Goal: Find specific page/section: Find specific page/section

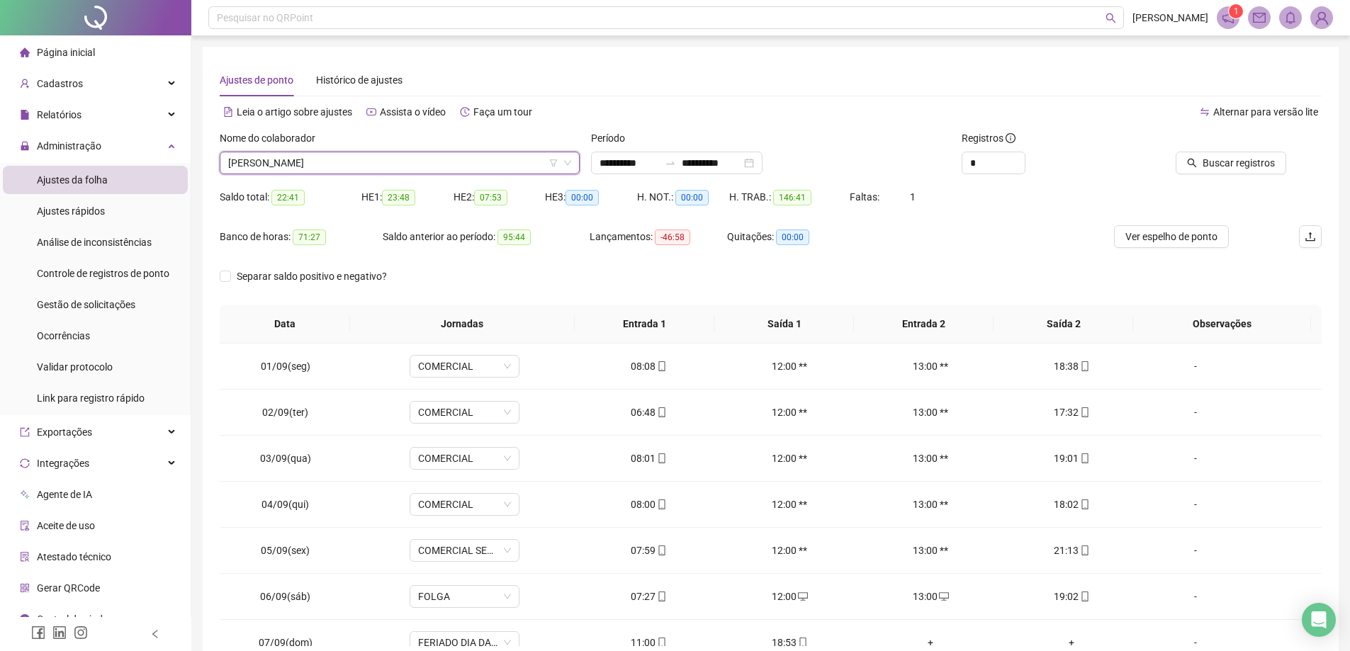
click at [1235, 162] on span "Buscar registros" at bounding box center [1239, 163] width 72 height 16
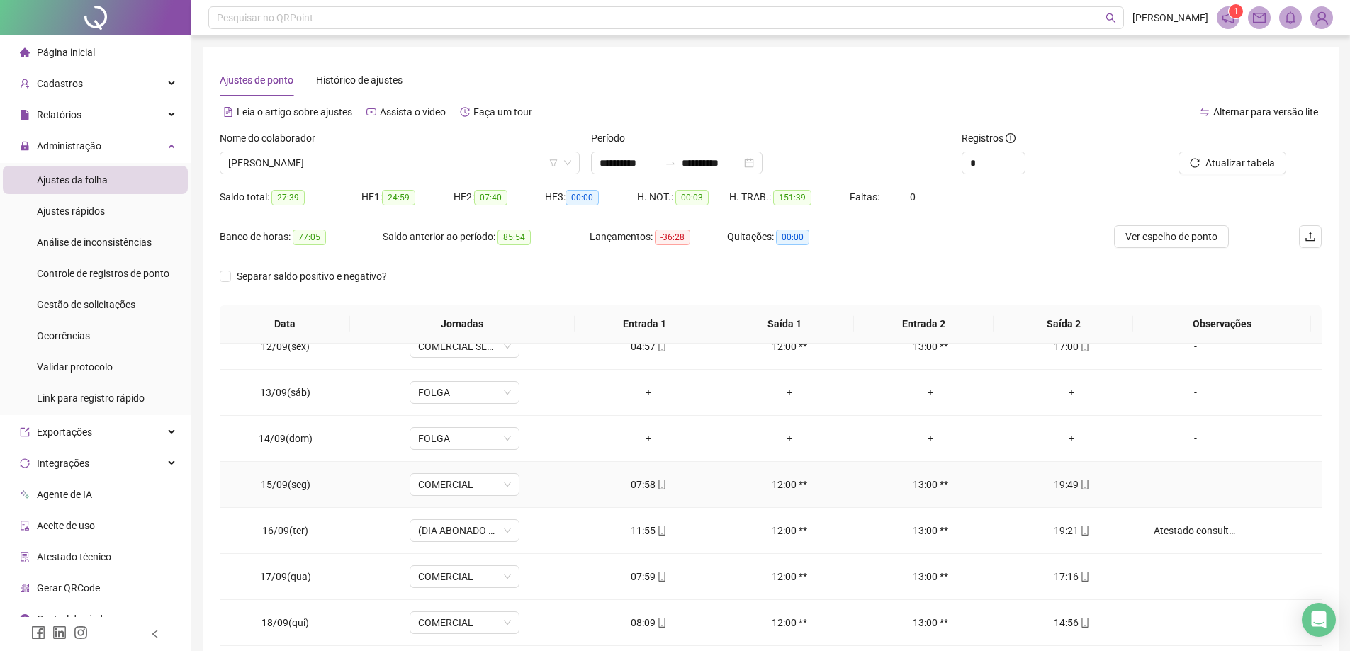
scroll to position [73, 0]
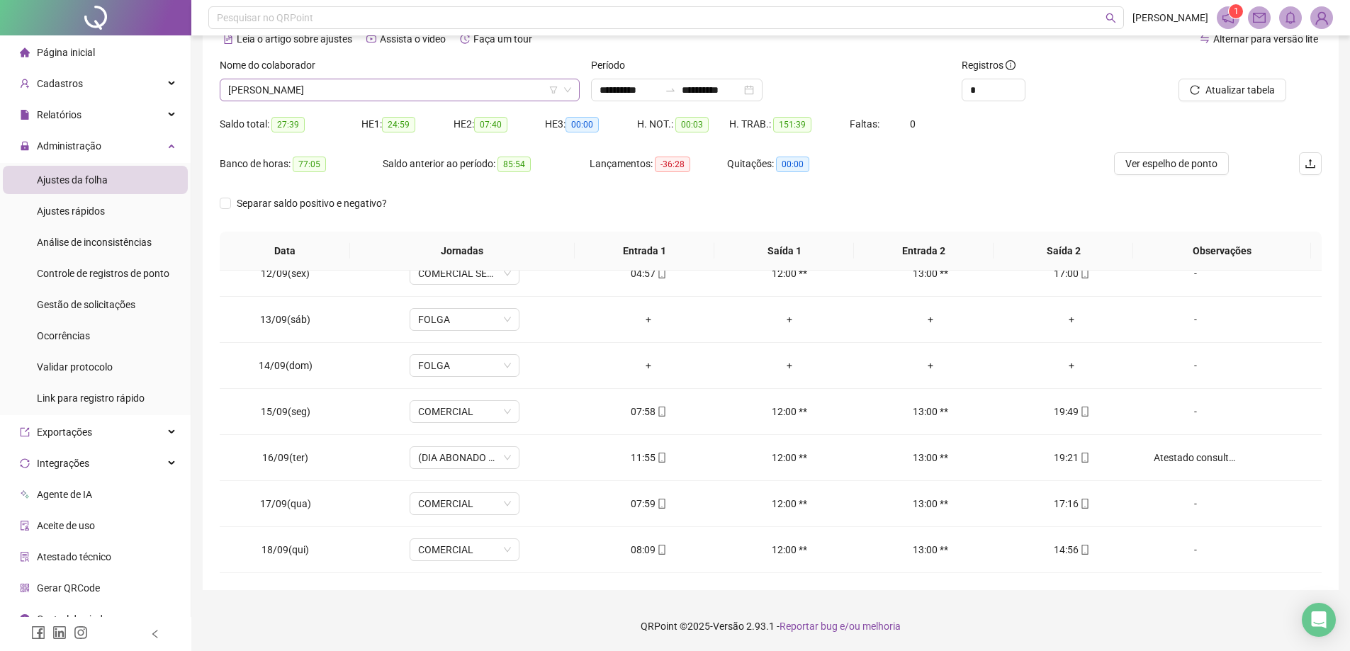
click at [515, 91] on span "[PERSON_NAME]" at bounding box center [399, 89] width 343 height 21
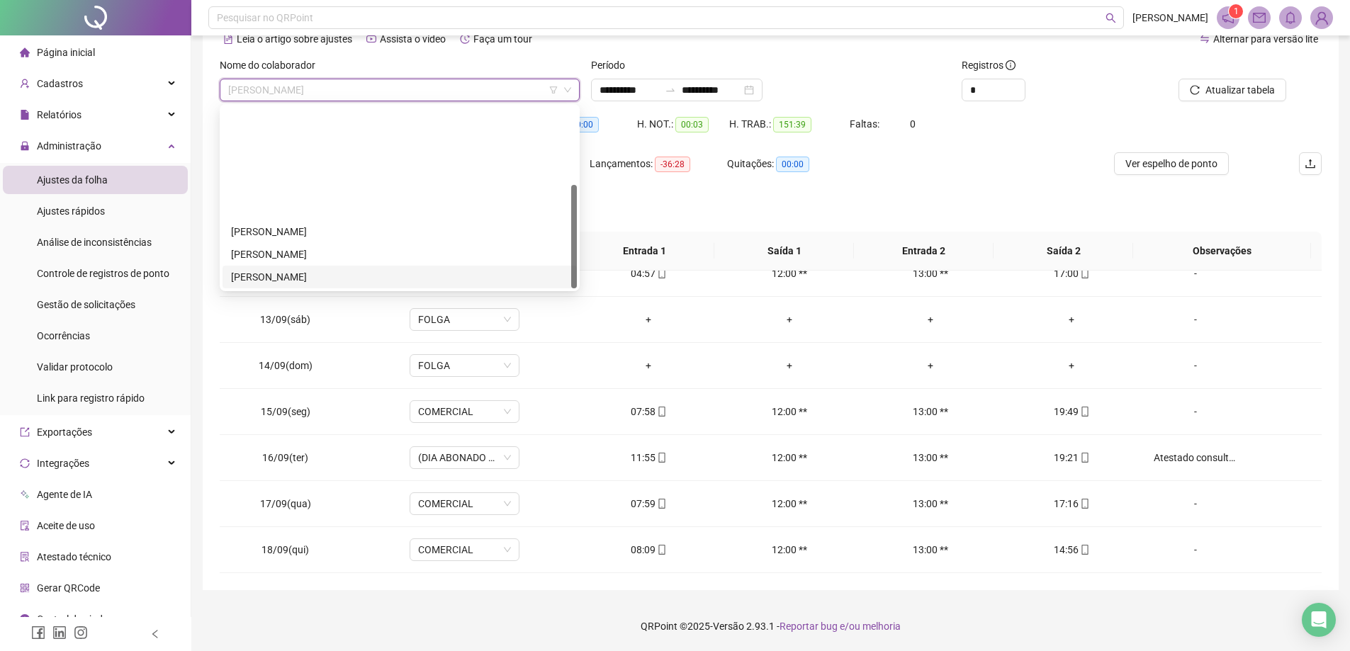
click at [334, 269] on div "[PERSON_NAME]" at bounding box center [399, 277] width 337 height 16
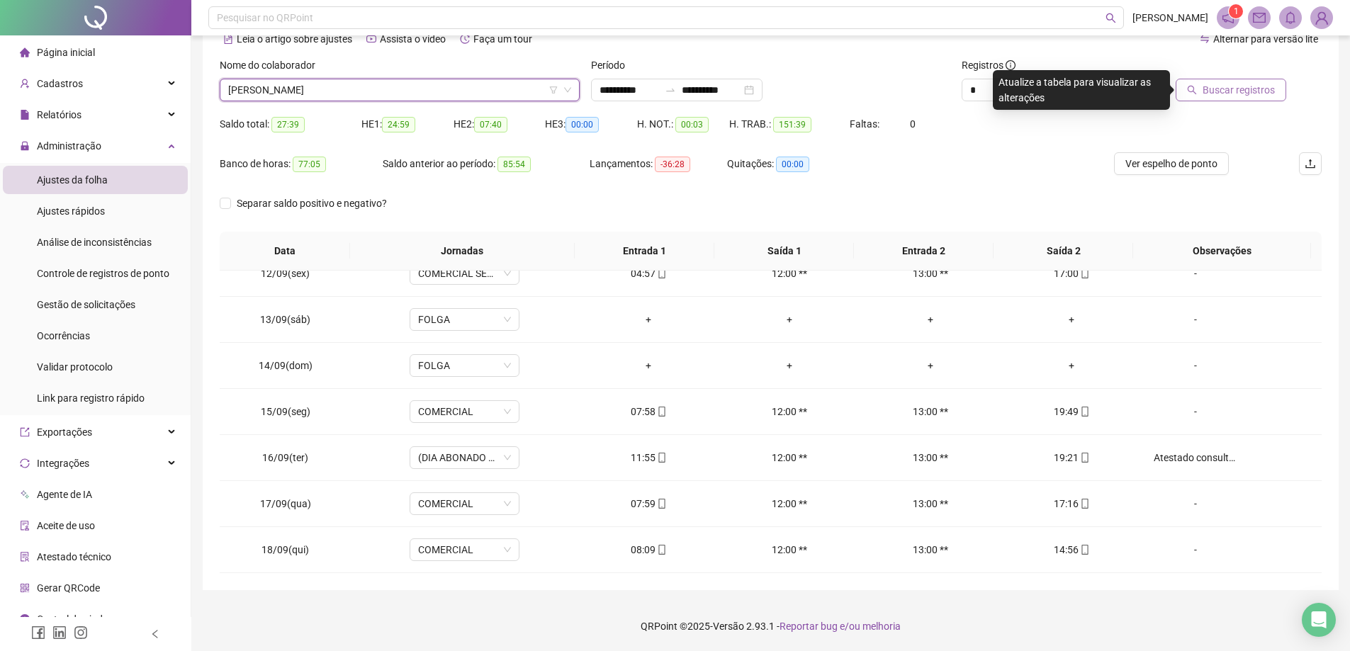
click at [1262, 87] on span "Buscar registros" at bounding box center [1239, 90] width 72 height 16
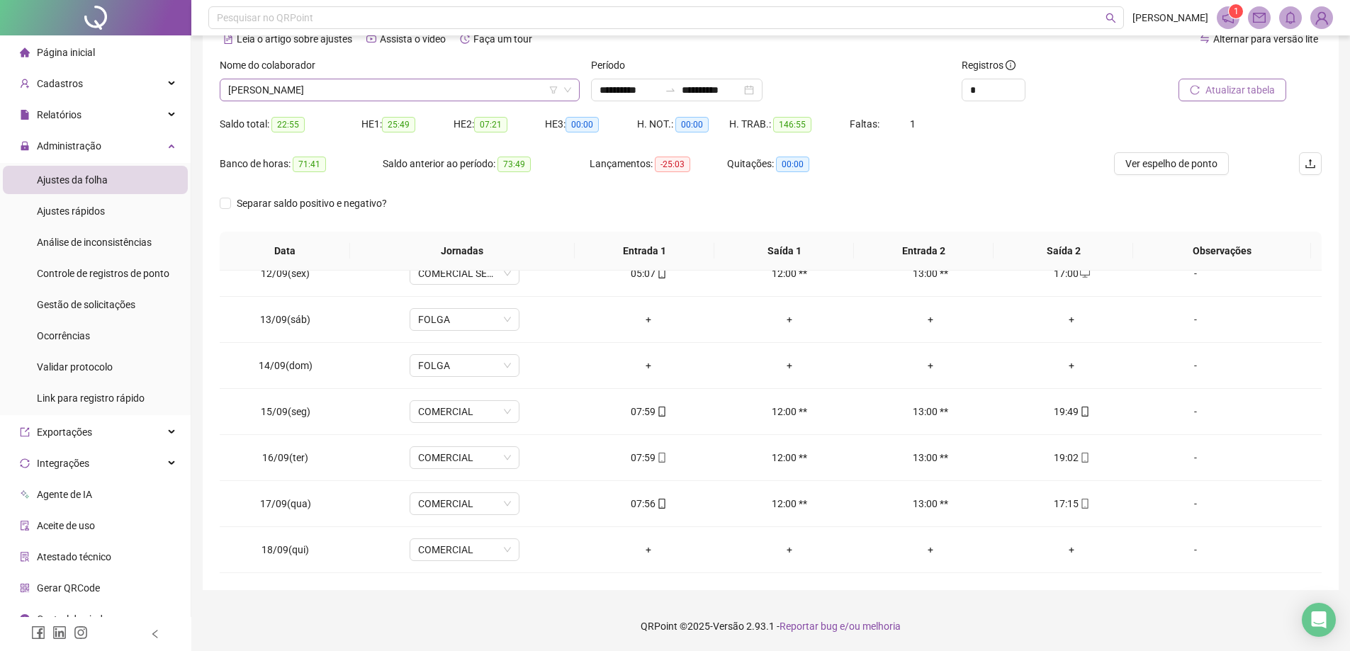
click at [478, 87] on span "[PERSON_NAME]" at bounding box center [399, 89] width 343 height 21
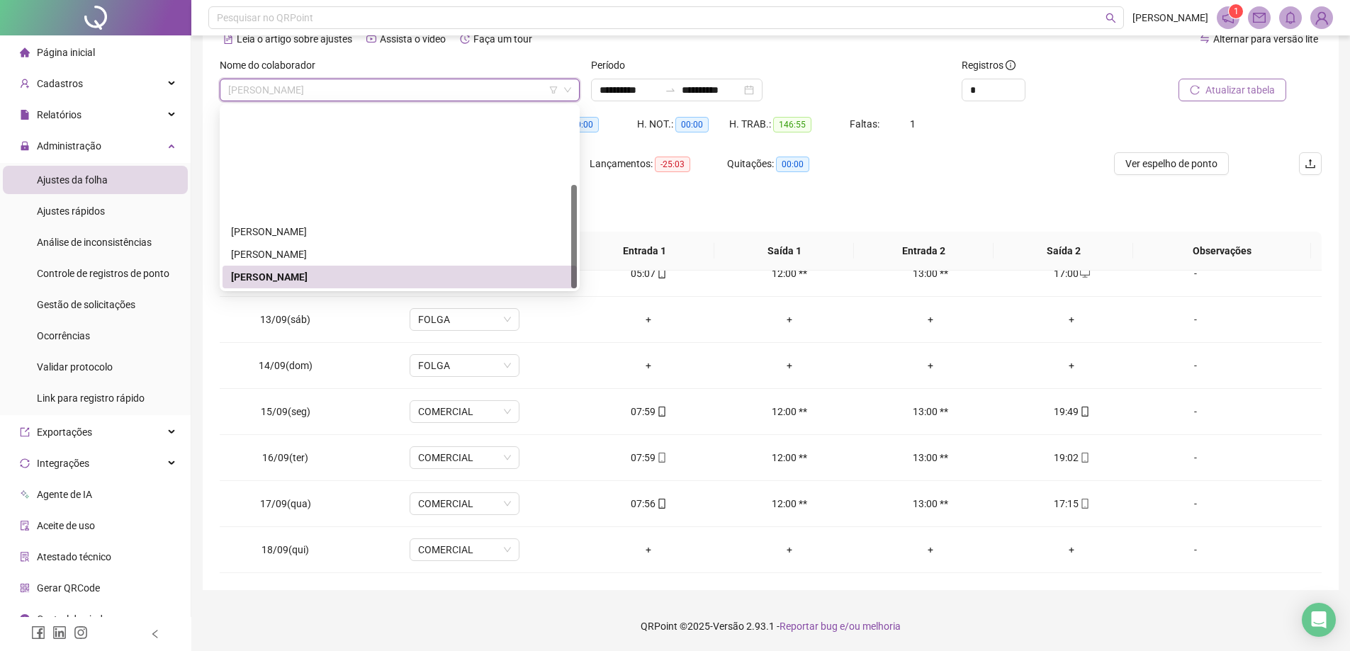
scroll to position [0, 0]
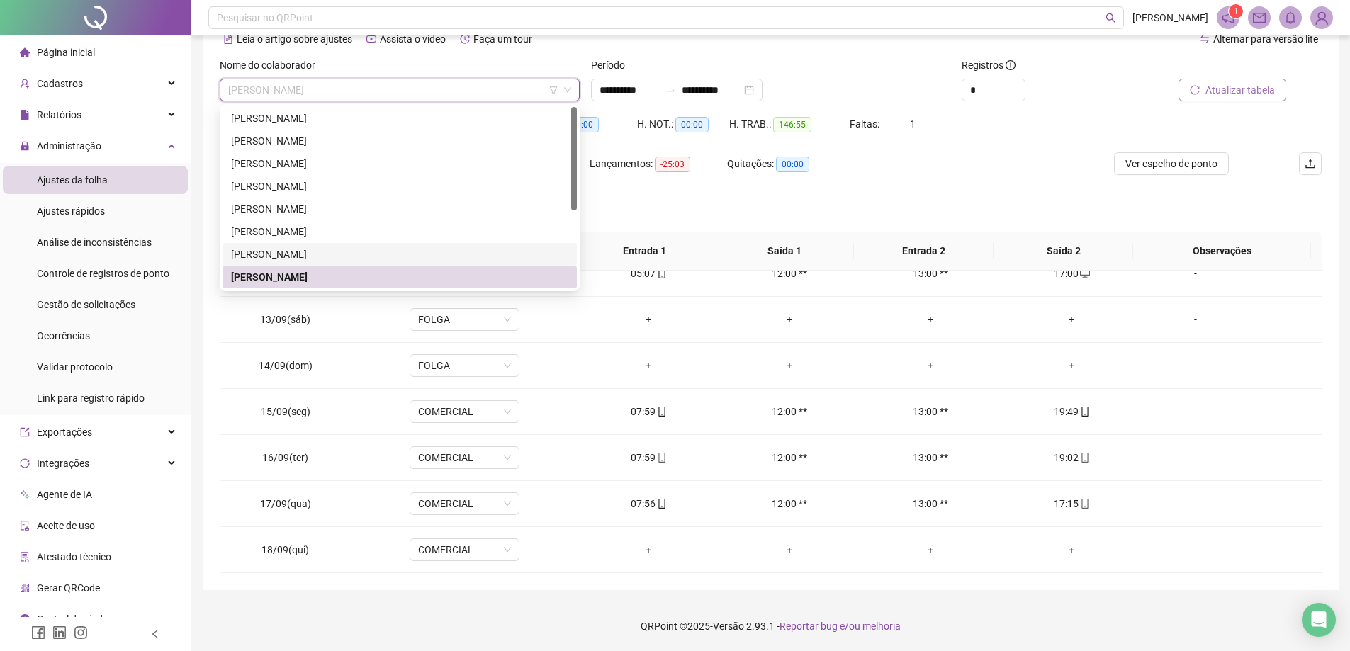
click at [331, 252] on div "[PERSON_NAME]" at bounding box center [399, 255] width 337 height 16
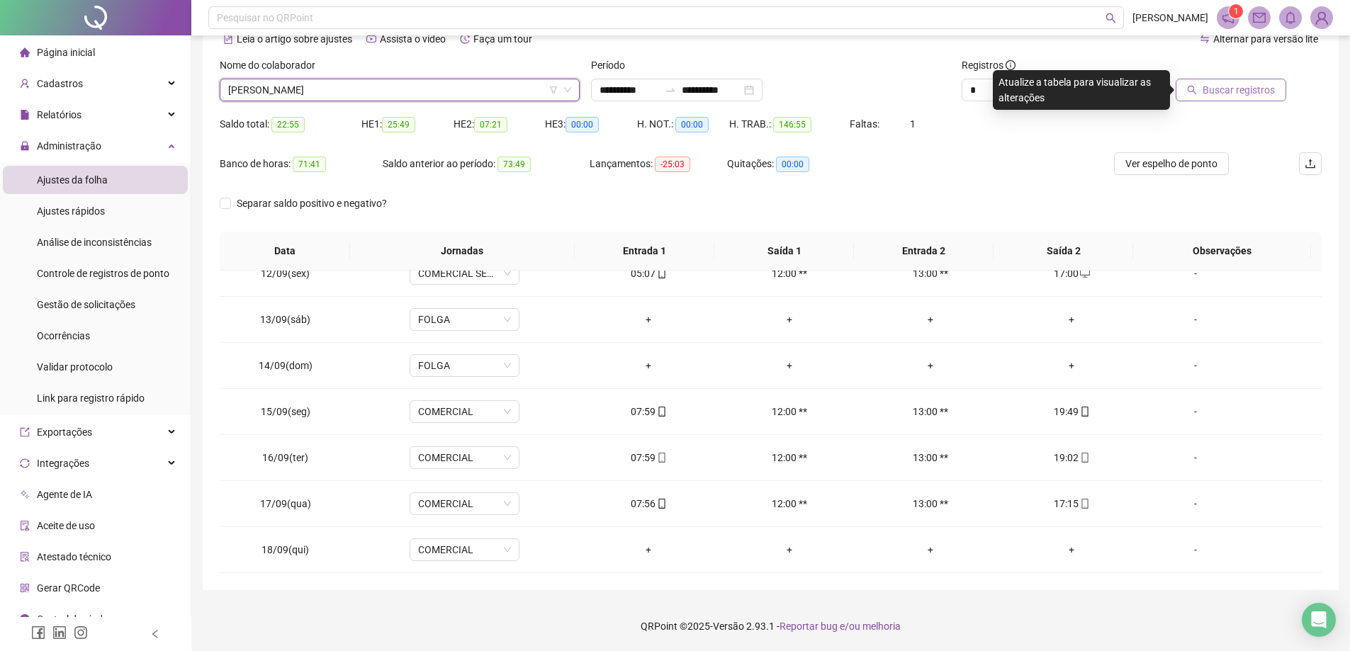
click at [1250, 89] on span "Buscar registros" at bounding box center [1239, 90] width 72 height 16
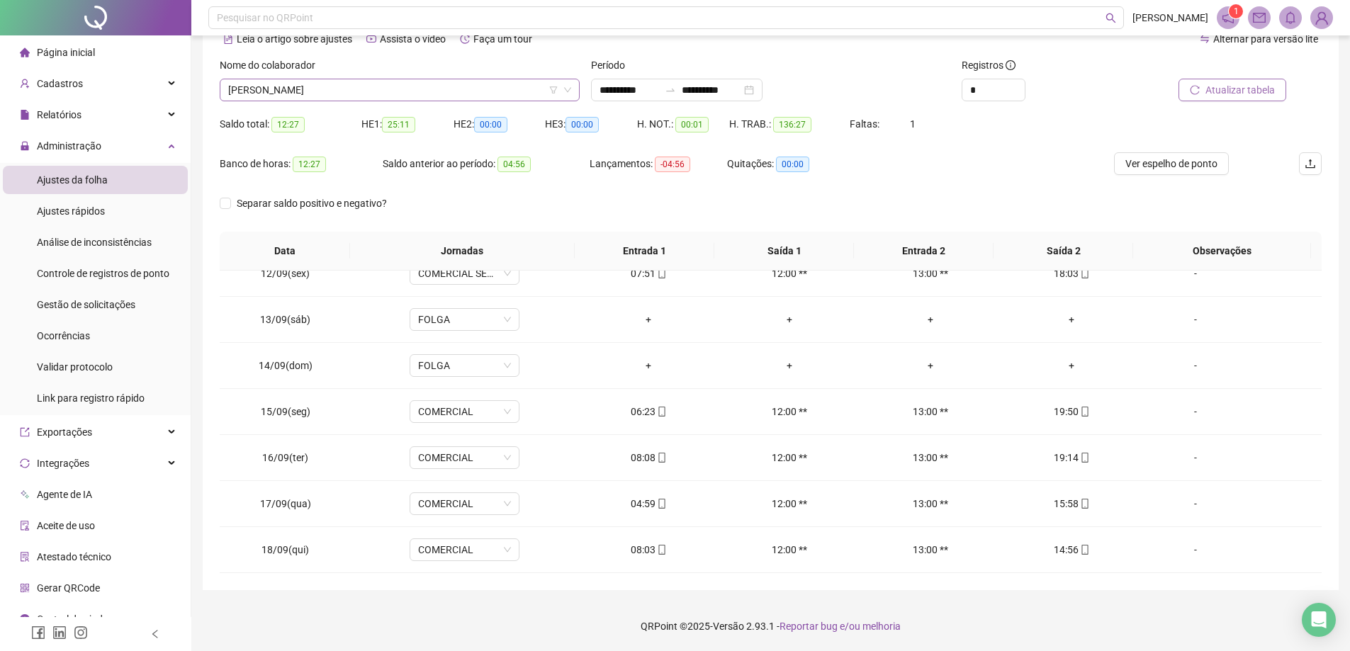
click at [394, 93] on span "[PERSON_NAME]" at bounding box center [399, 89] width 343 height 21
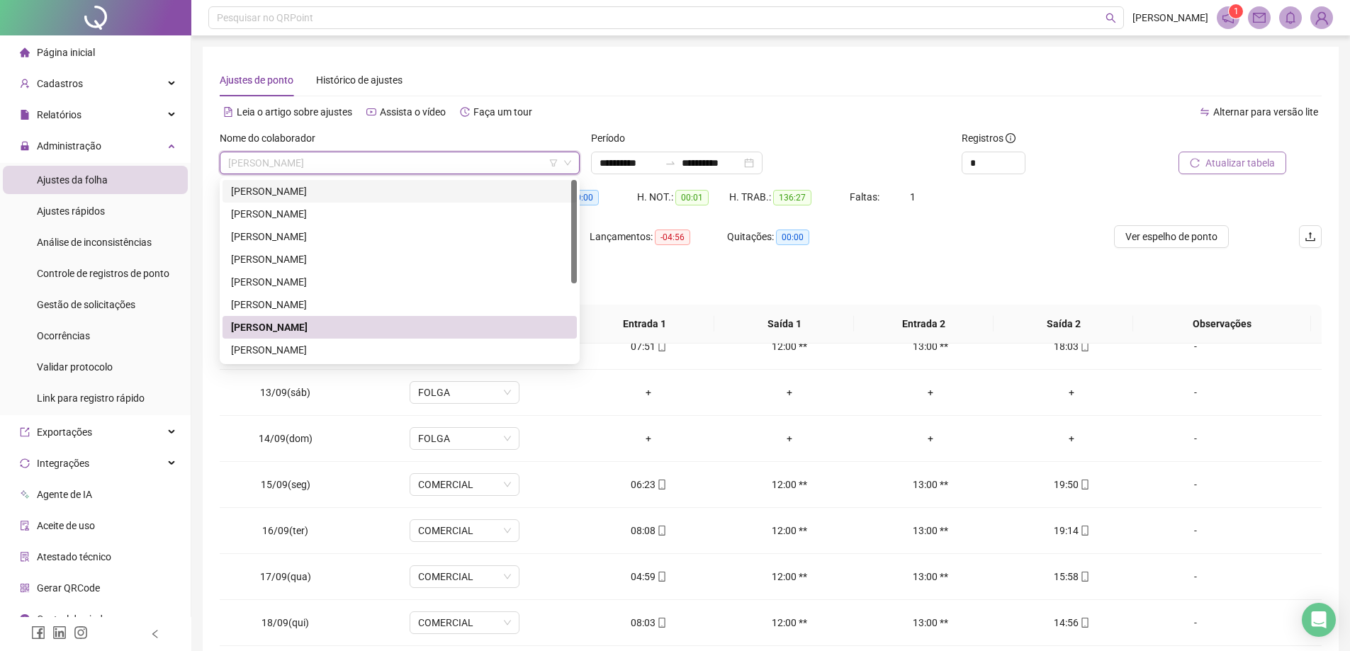
click at [358, 200] on div "[PERSON_NAME]" at bounding box center [400, 191] width 354 height 23
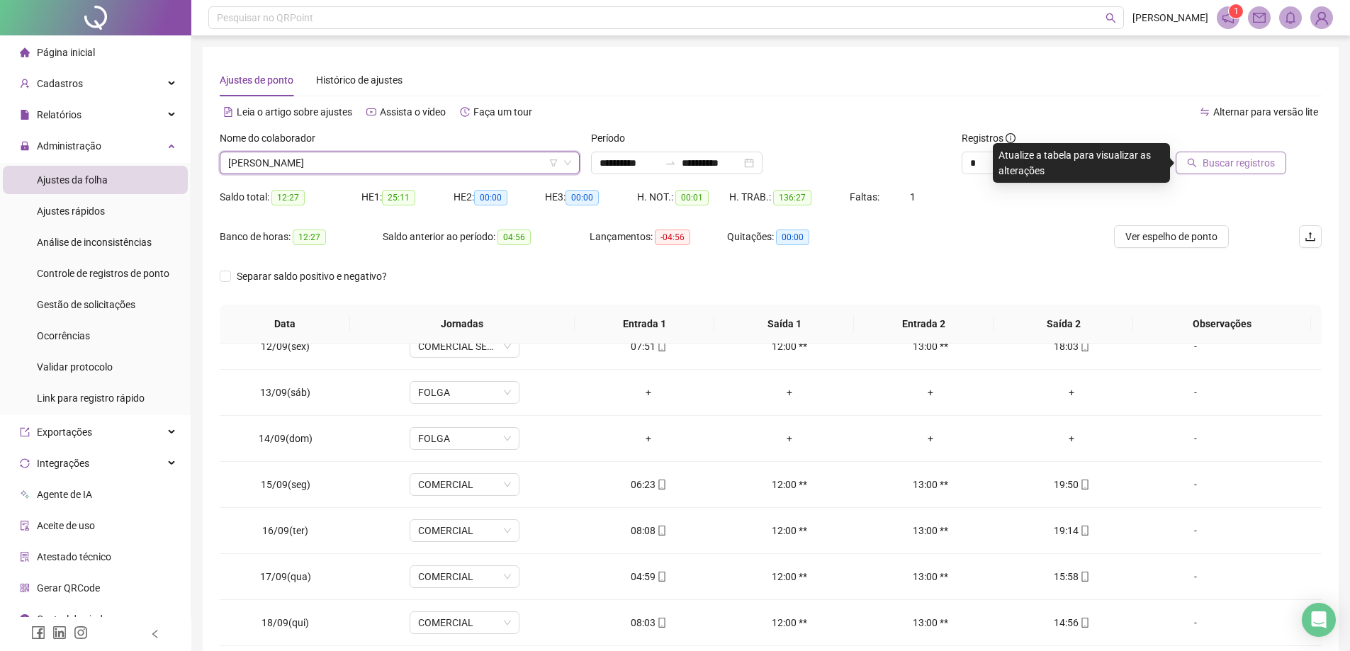
click at [1281, 176] on div "Buscar registros" at bounding box center [1235, 157] width 186 height 55
click at [1260, 166] on span "Buscar registros" at bounding box center [1239, 163] width 72 height 16
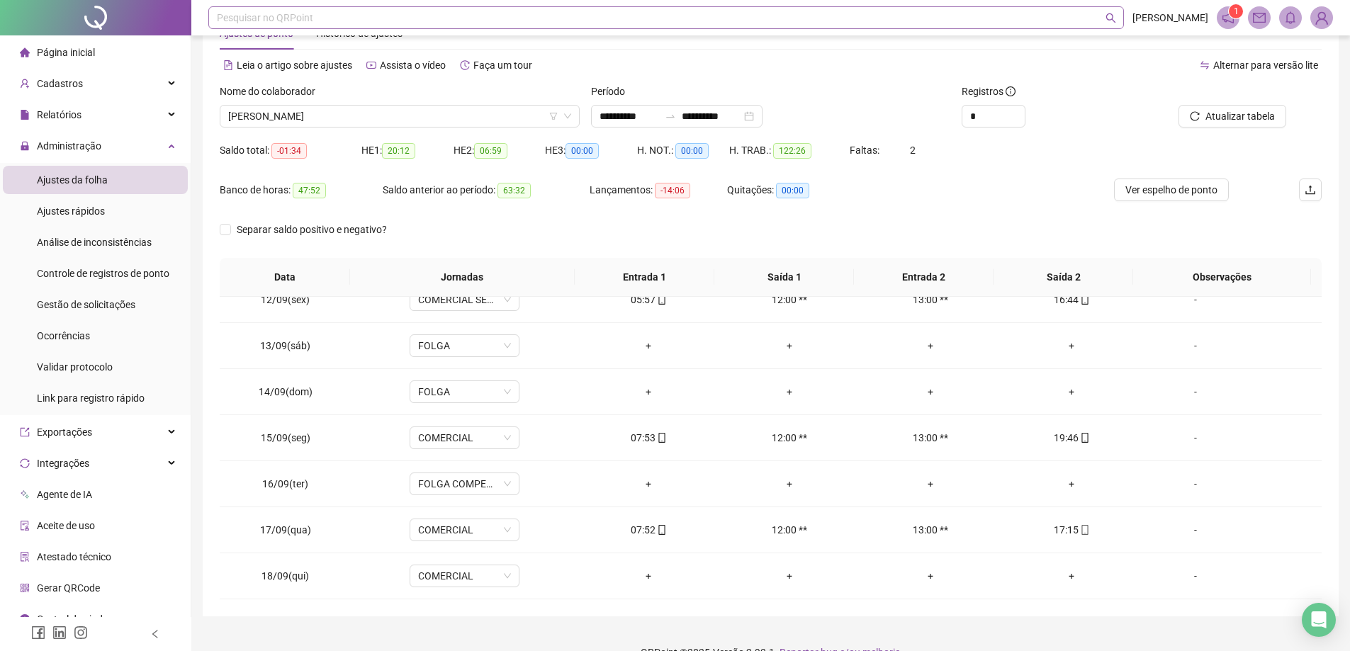
scroll to position [73, 0]
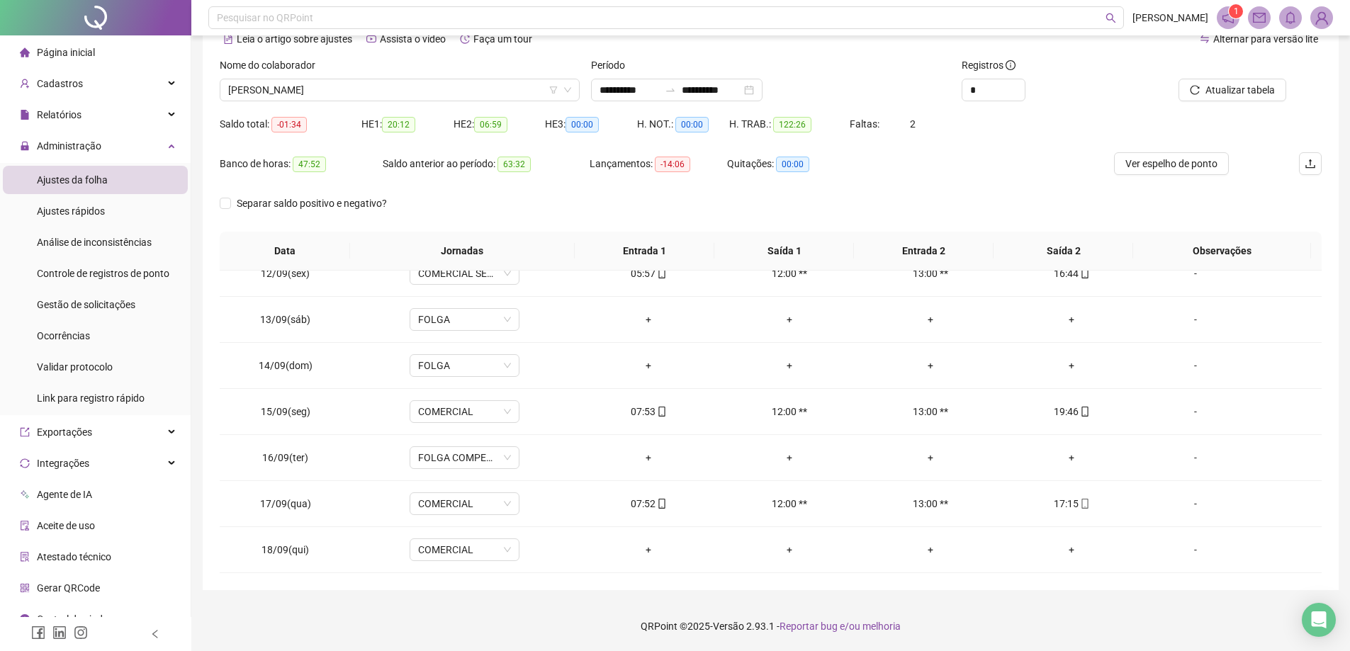
click at [481, 94] on span "[PERSON_NAME]" at bounding box center [399, 89] width 343 height 21
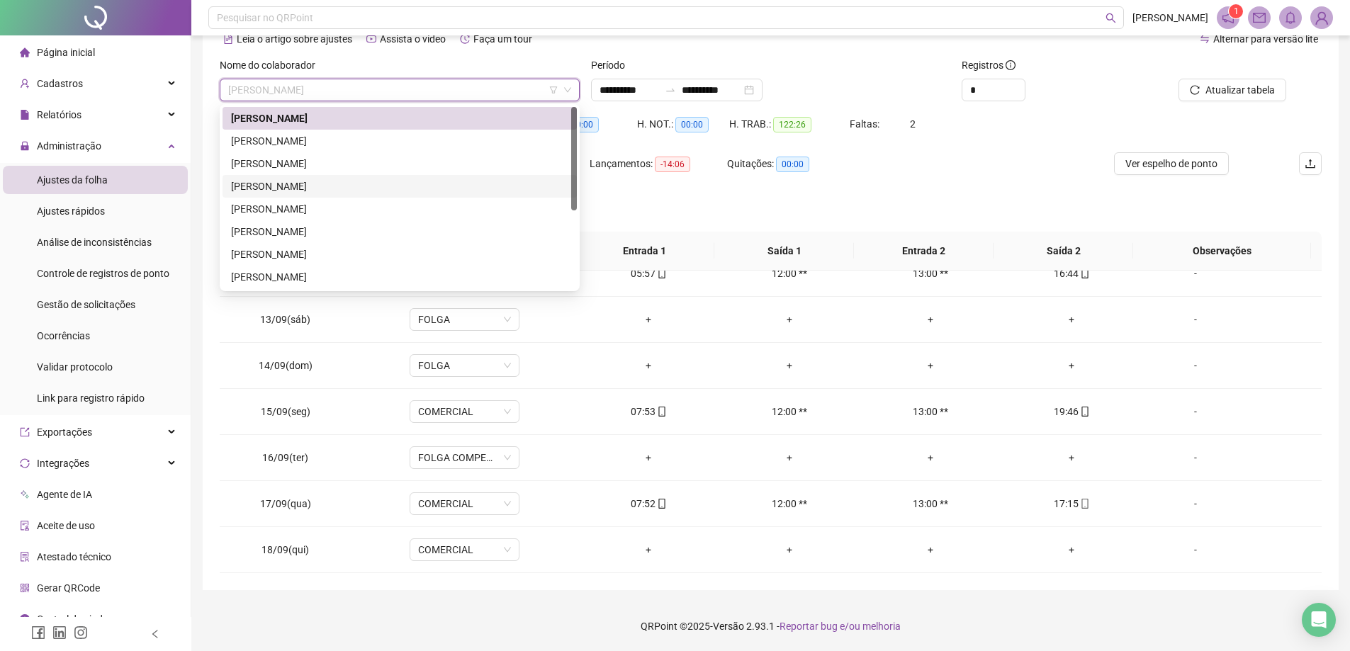
click at [326, 181] on div "[PERSON_NAME]" at bounding box center [399, 187] width 337 height 16
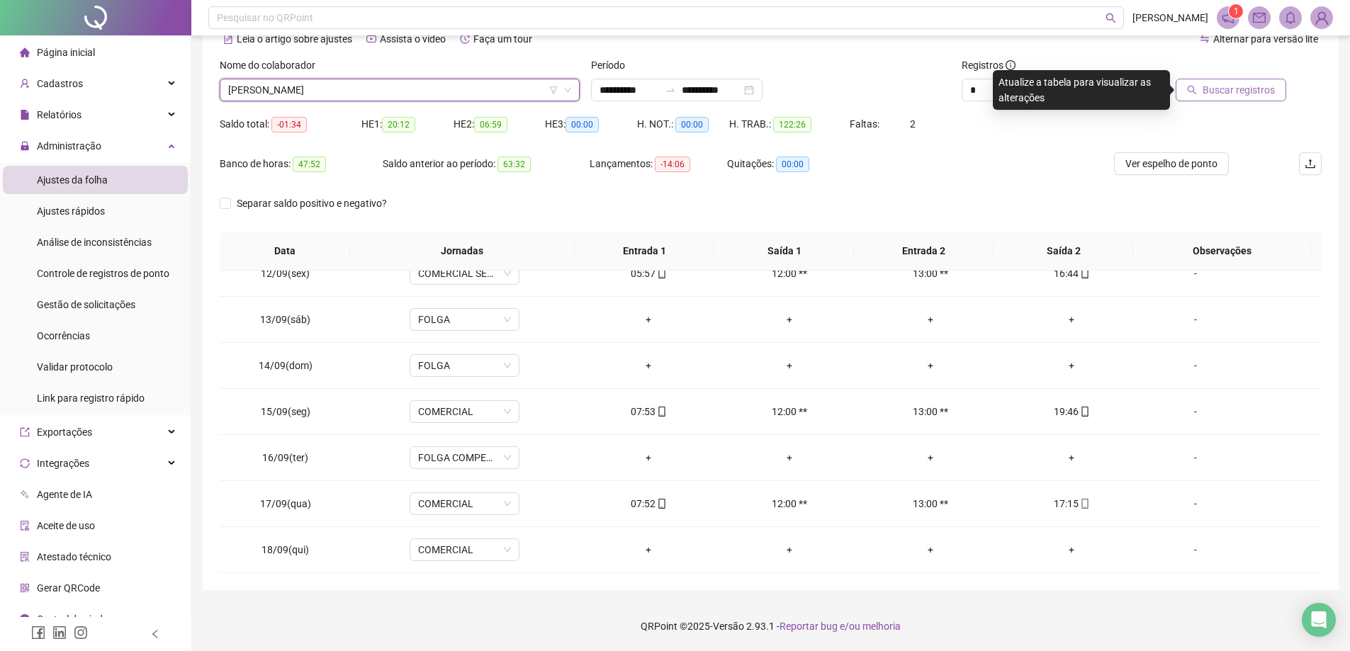
click at [1233, 92] on span "Buscar registros" at bounding box center [1239, 90] width 72 height 16
